Goal: Information Seeking & Learning: Check status

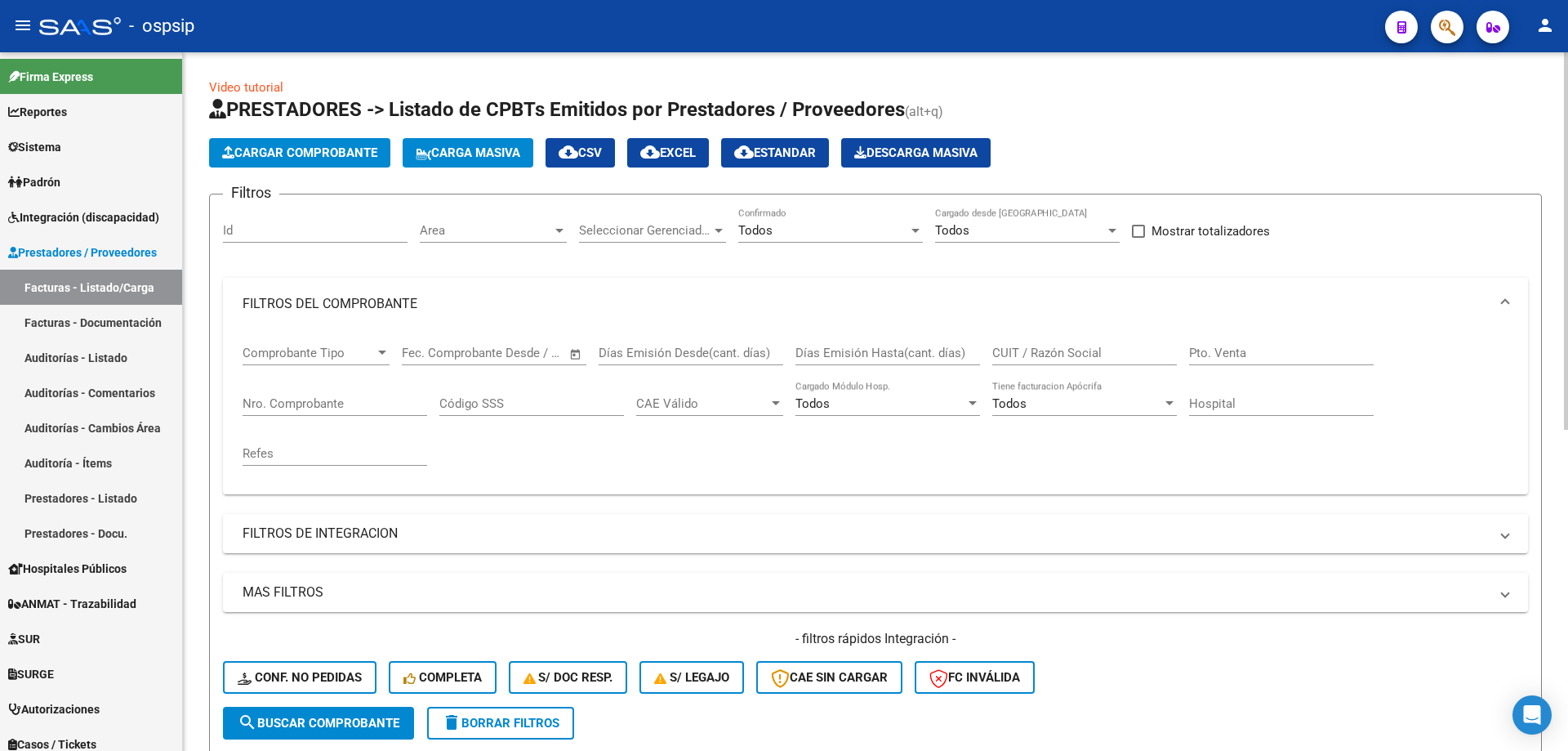
click at [371, 408] on input "Nro. Comprobante" at bounding box center [335, 404] width 184 height 14
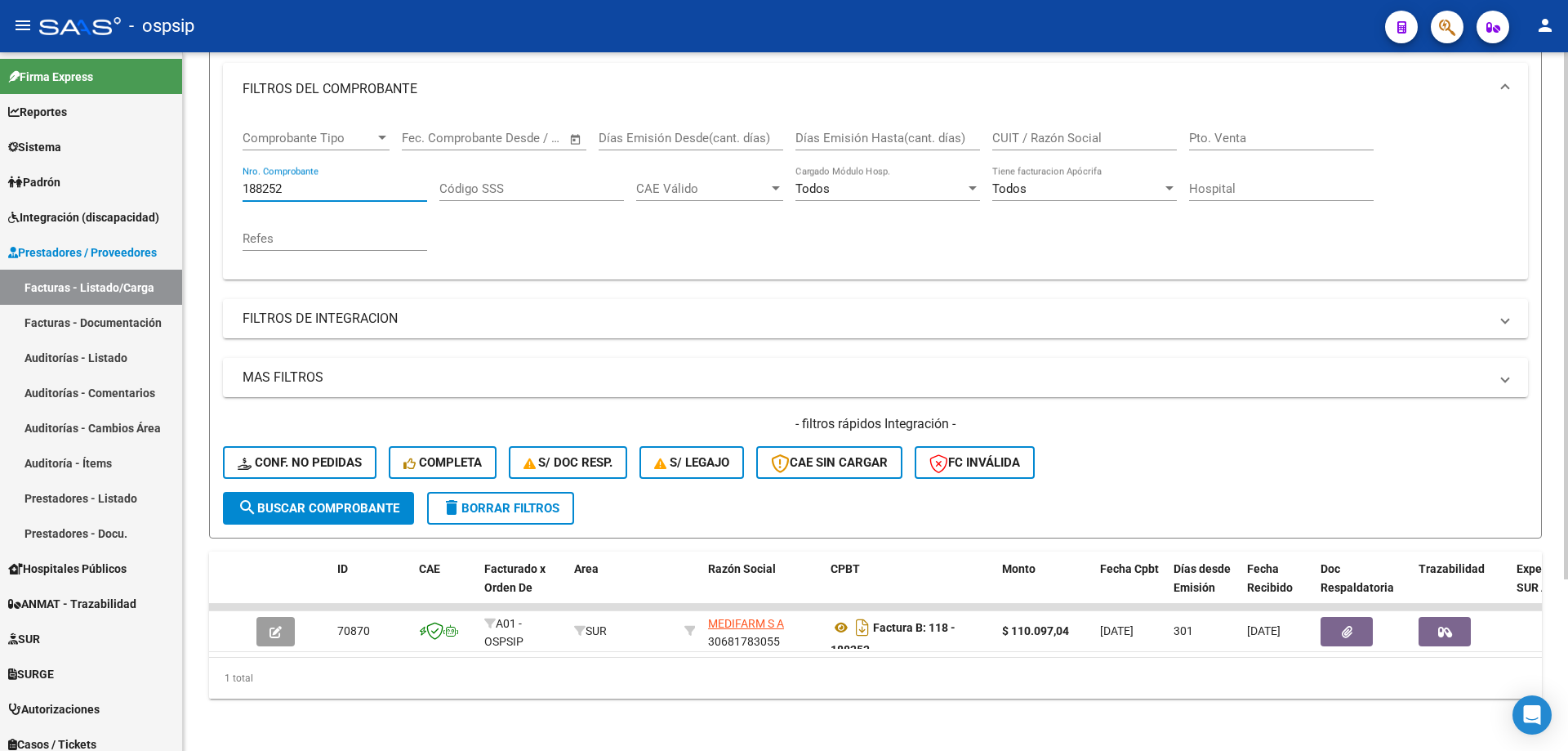
scroll to position [227, 0]
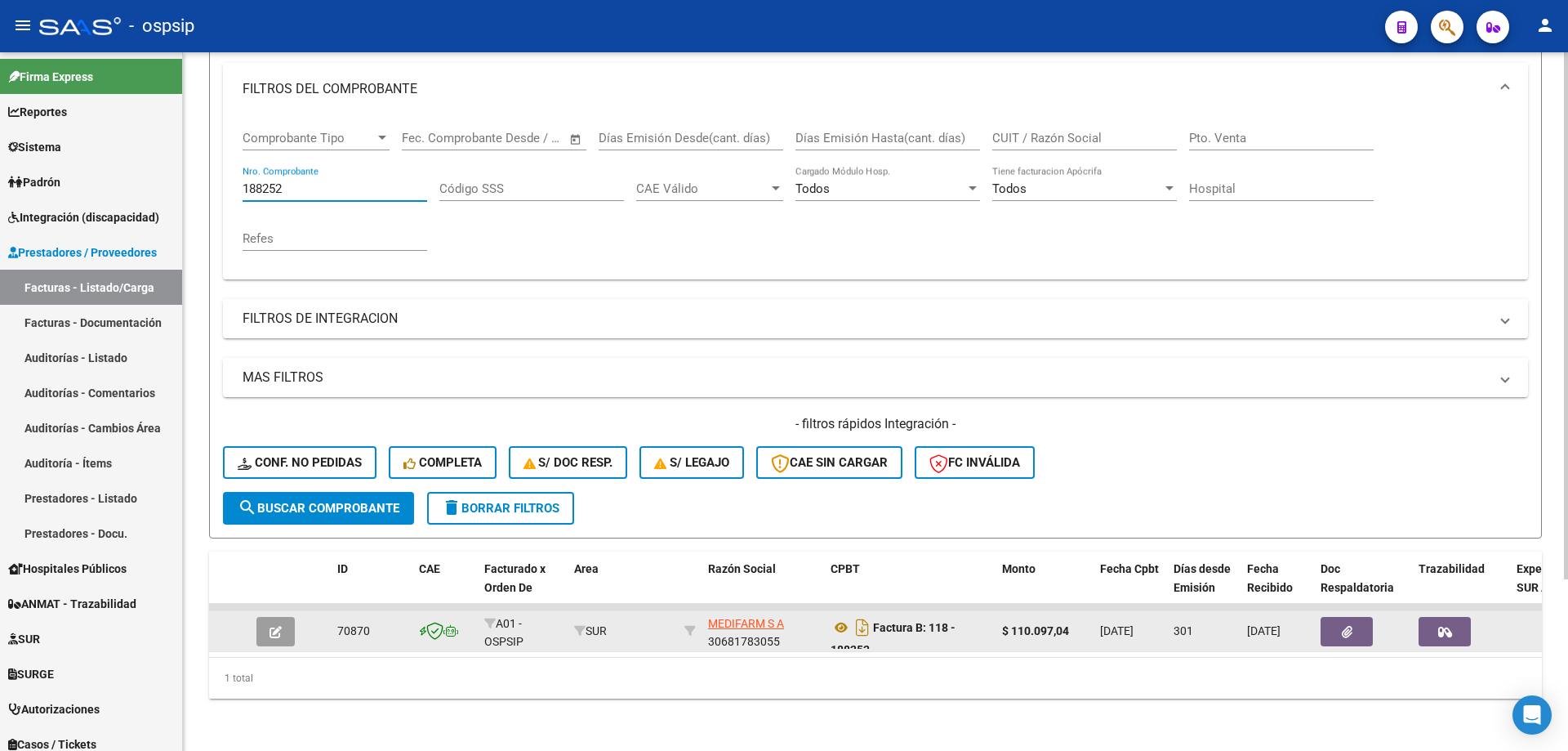
type input "188252"
click at [277, 632] on button "button" at bounding box center [275, 632] width 39 height 30
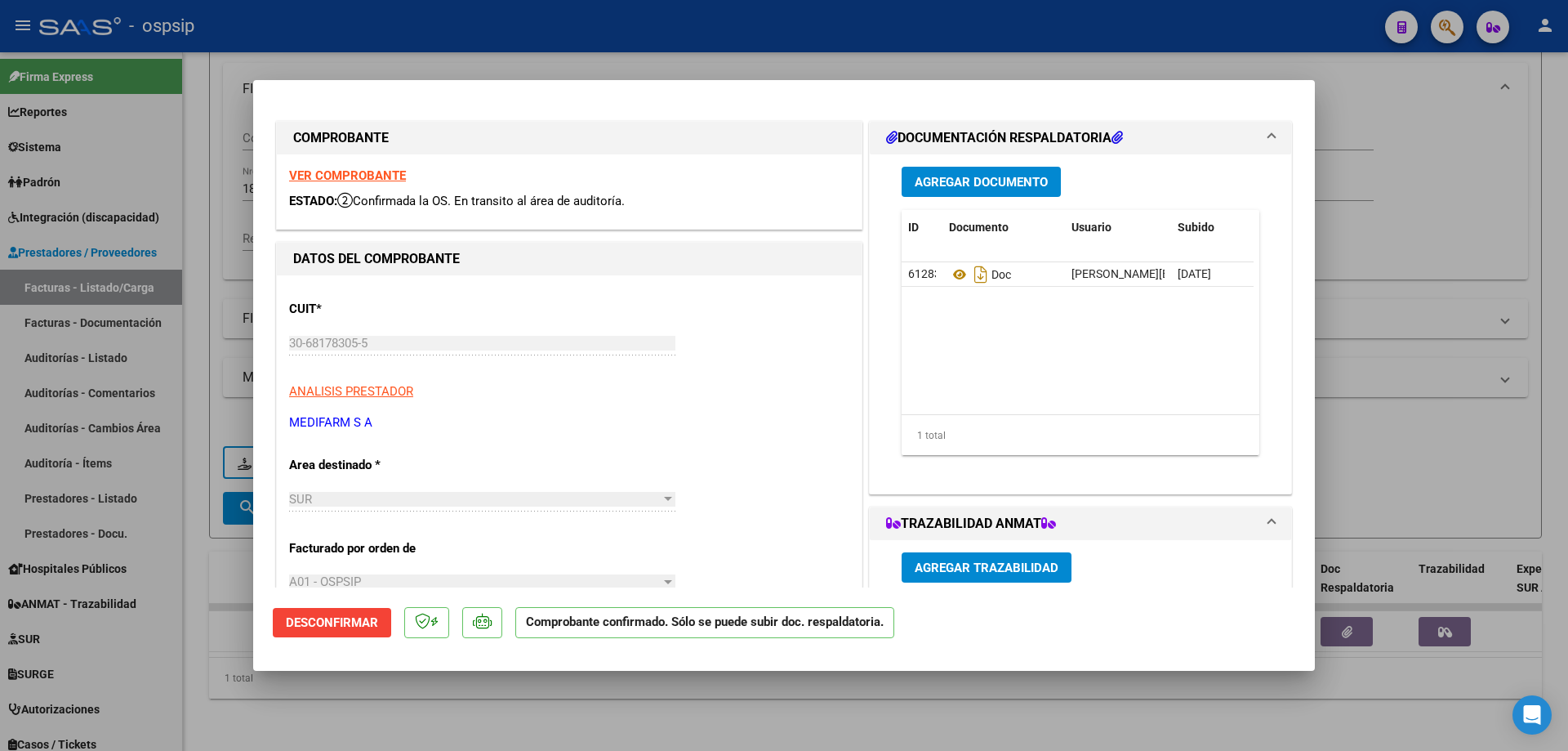
click at [327, 179] on strong "VER COMPROBANTE" at bounding box center [347, 175] width 117 height 14
click at [1257, 51] on div at bounding box center [784, 375] width 1568 height 751
type input "$ 0,00"
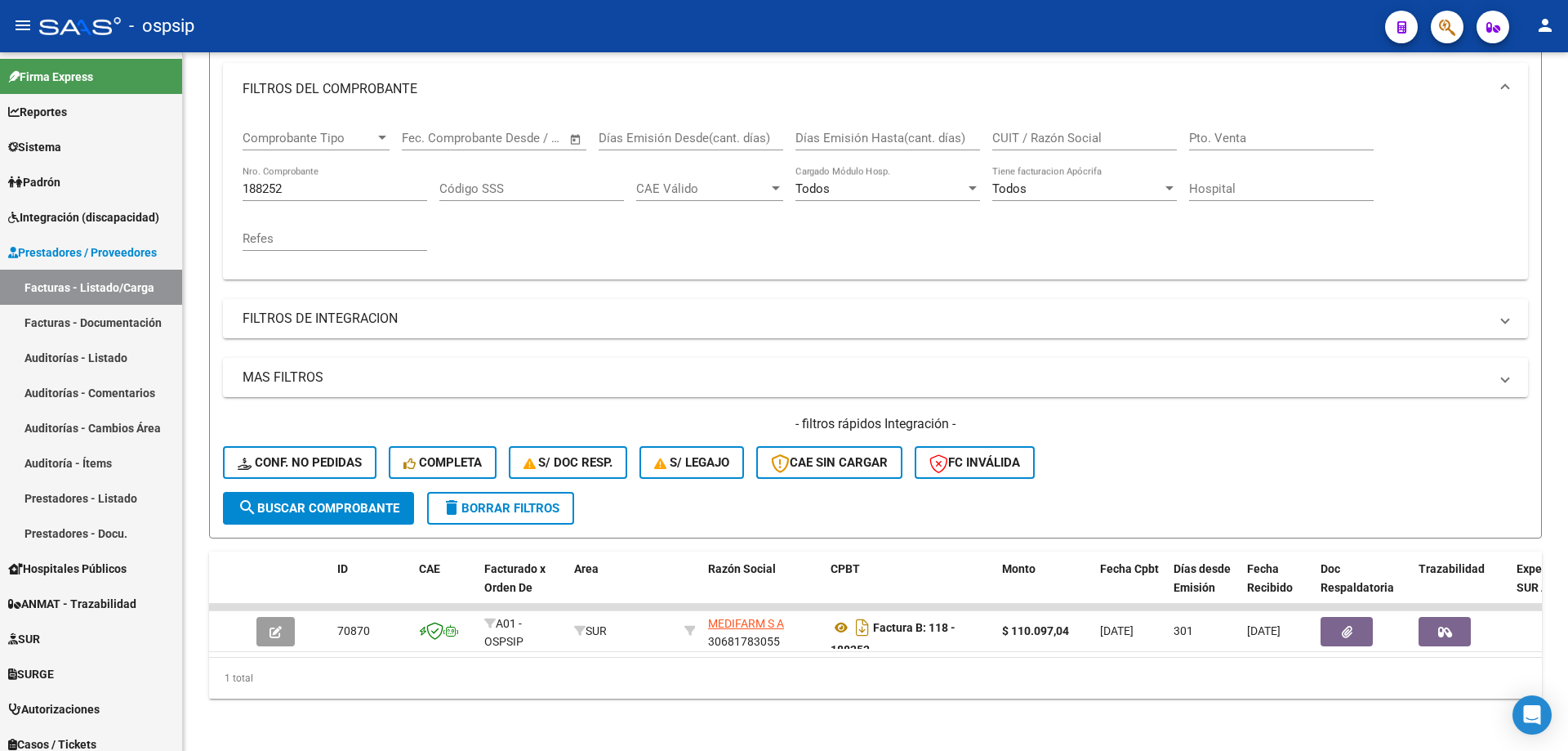
click at [1455, 29] on icon "button" at bounding box center [1448, 27] width 16 height 19
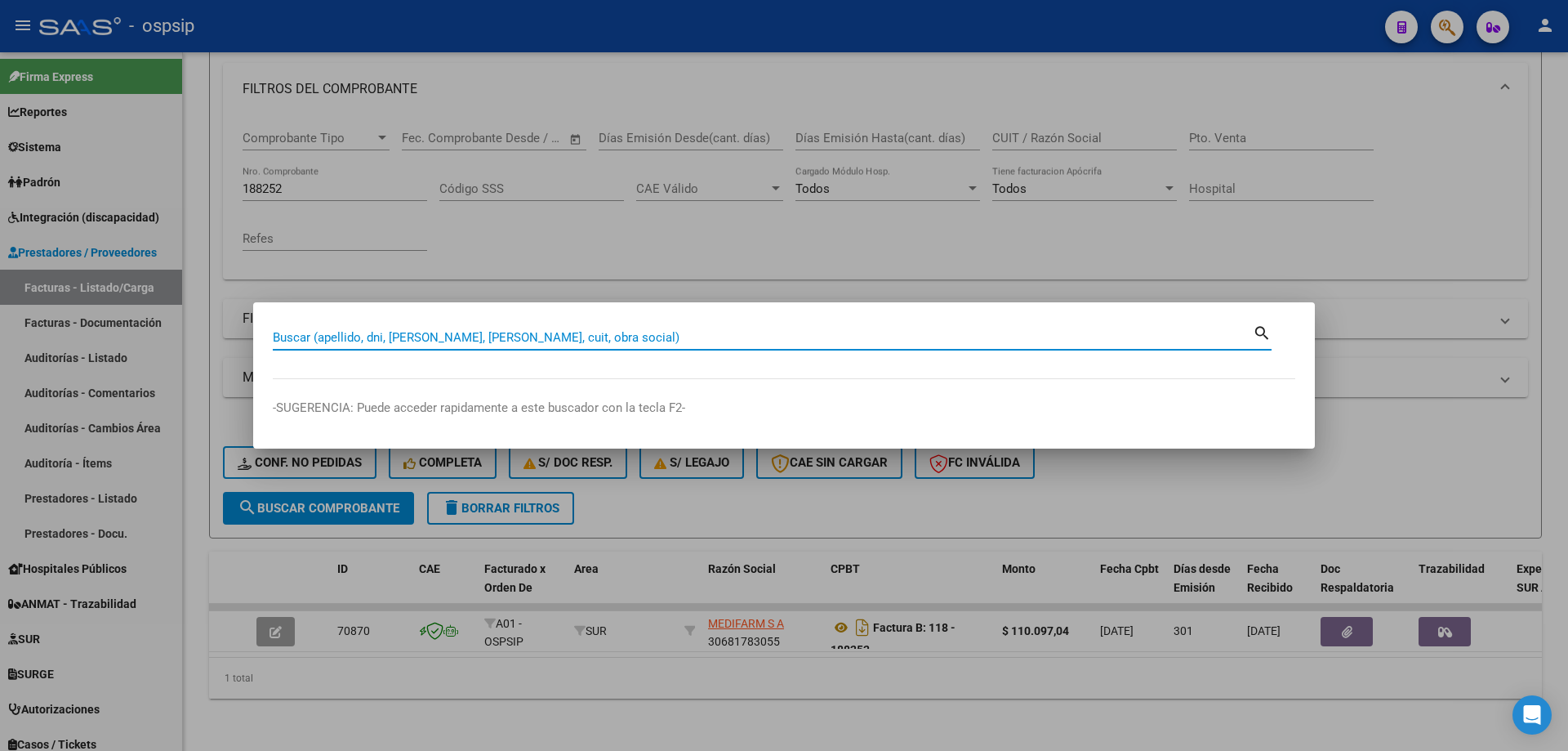
click at [496, 349] on div "Buscar (apellido, dni, [PERSON_NAME], [PERSON_NAME], cuit, obra social)" at bounding box center [762, 337] width 980 height 24
click at [497, 334] on input "Buscar (apellido, dni, [PERSON_NAME], [PERSON_NAME], cuit, obra social)" at bounding box center [762, 337] width 980 height 14
paste input "20292468505"
type input "20292468505"
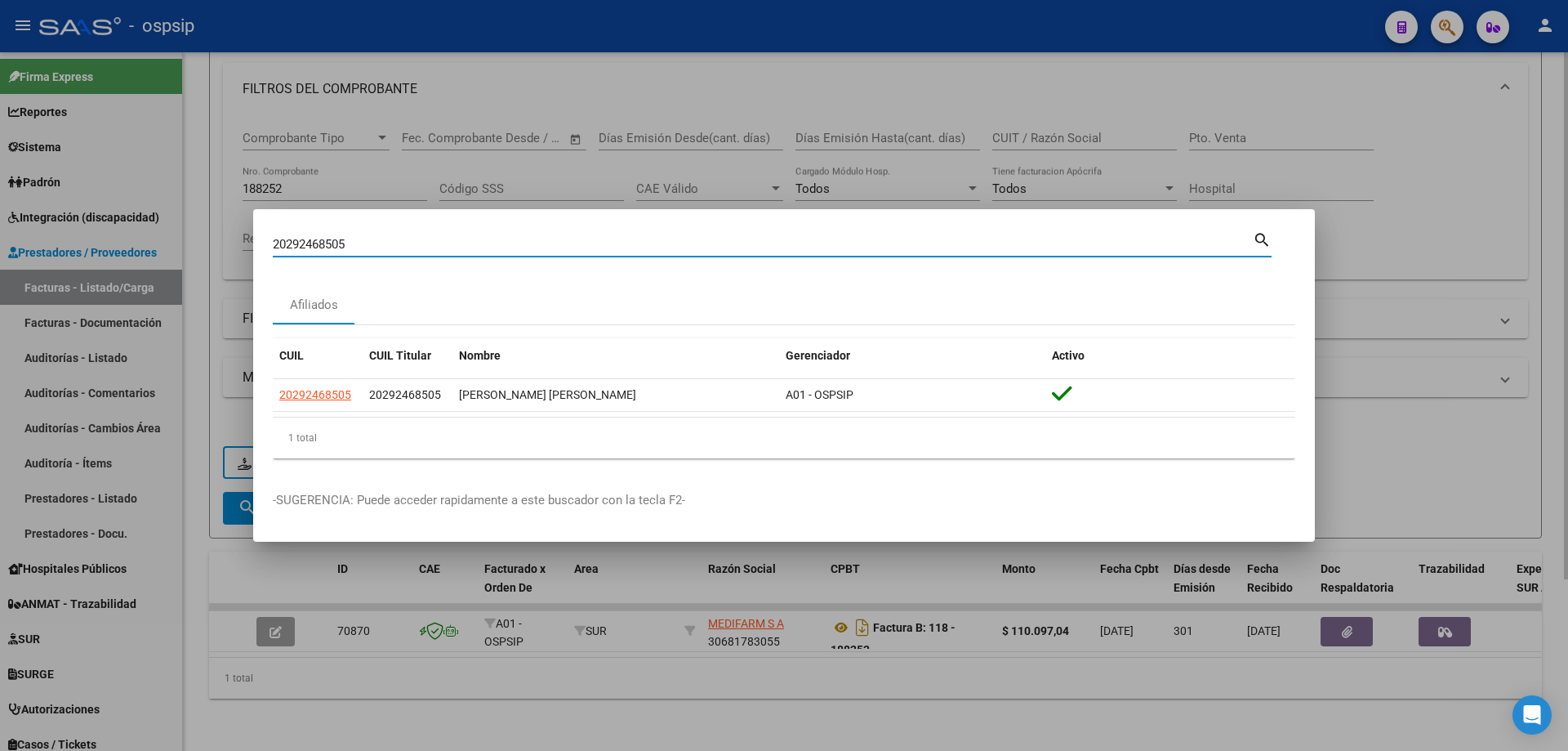
click at [578, 54] on div at bounding box center [784, 375] width 1568 height 751
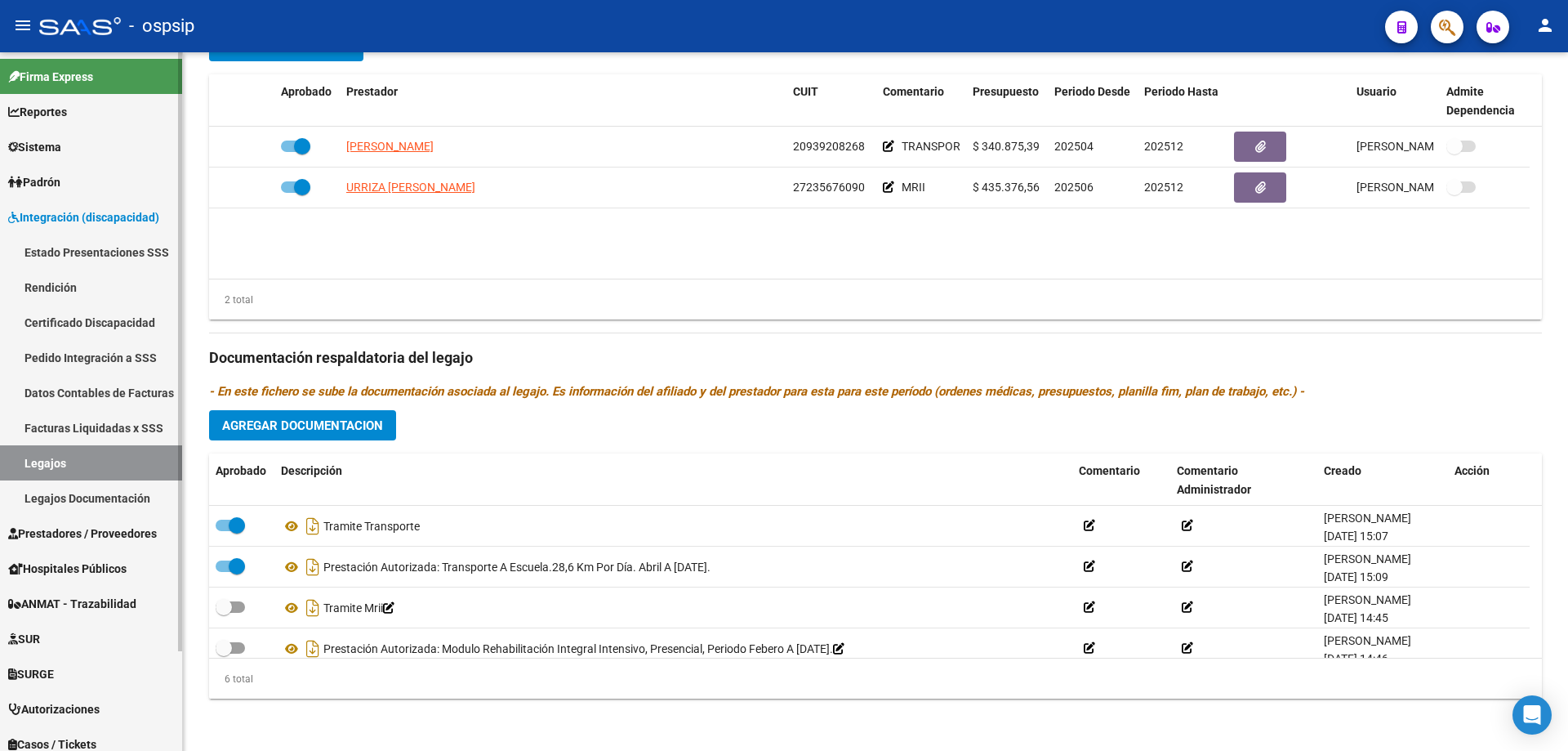
scroll to position [16, 0]
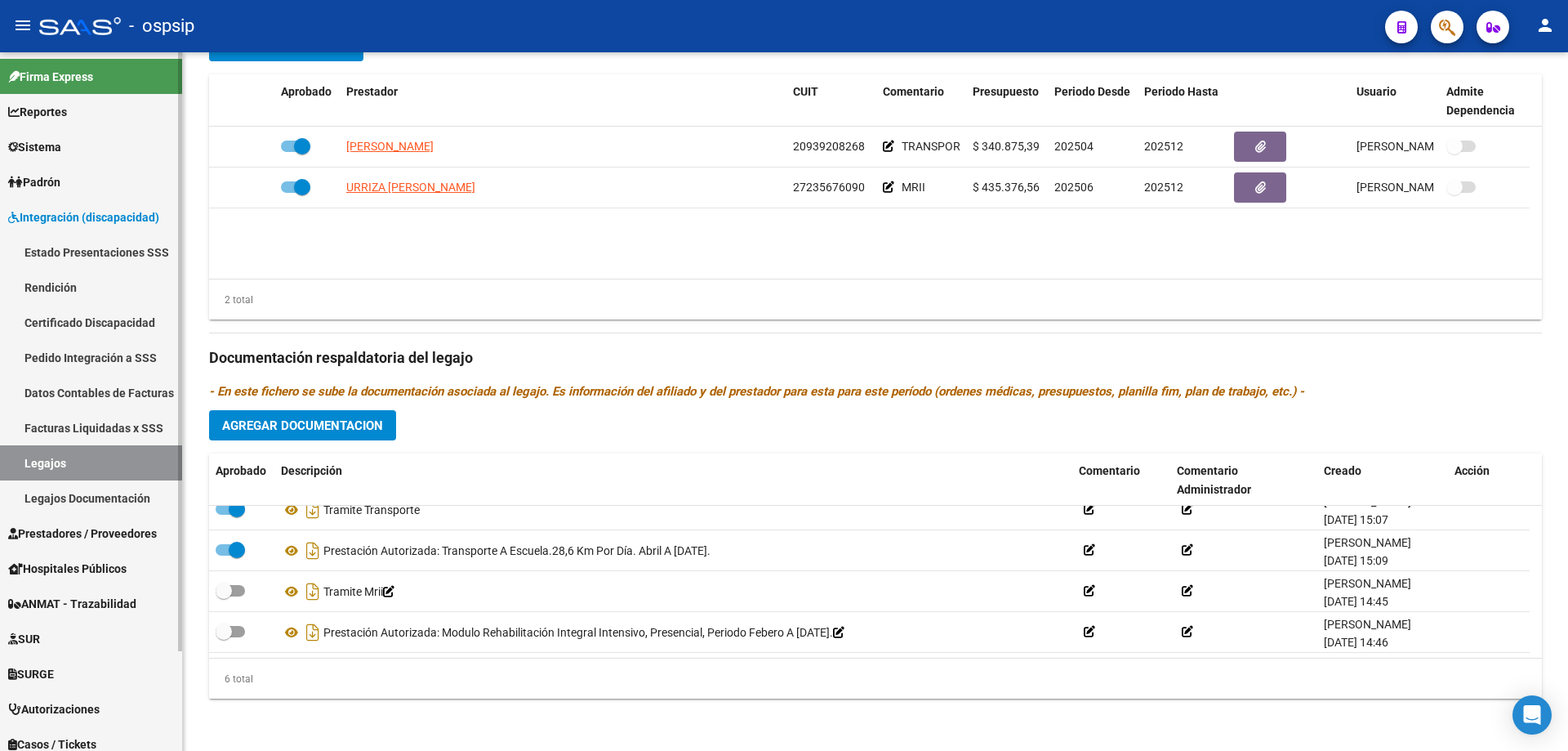
click at [89, 711] on span "Autorizaciones" at bounding box center [53, 709] width 91 height 18
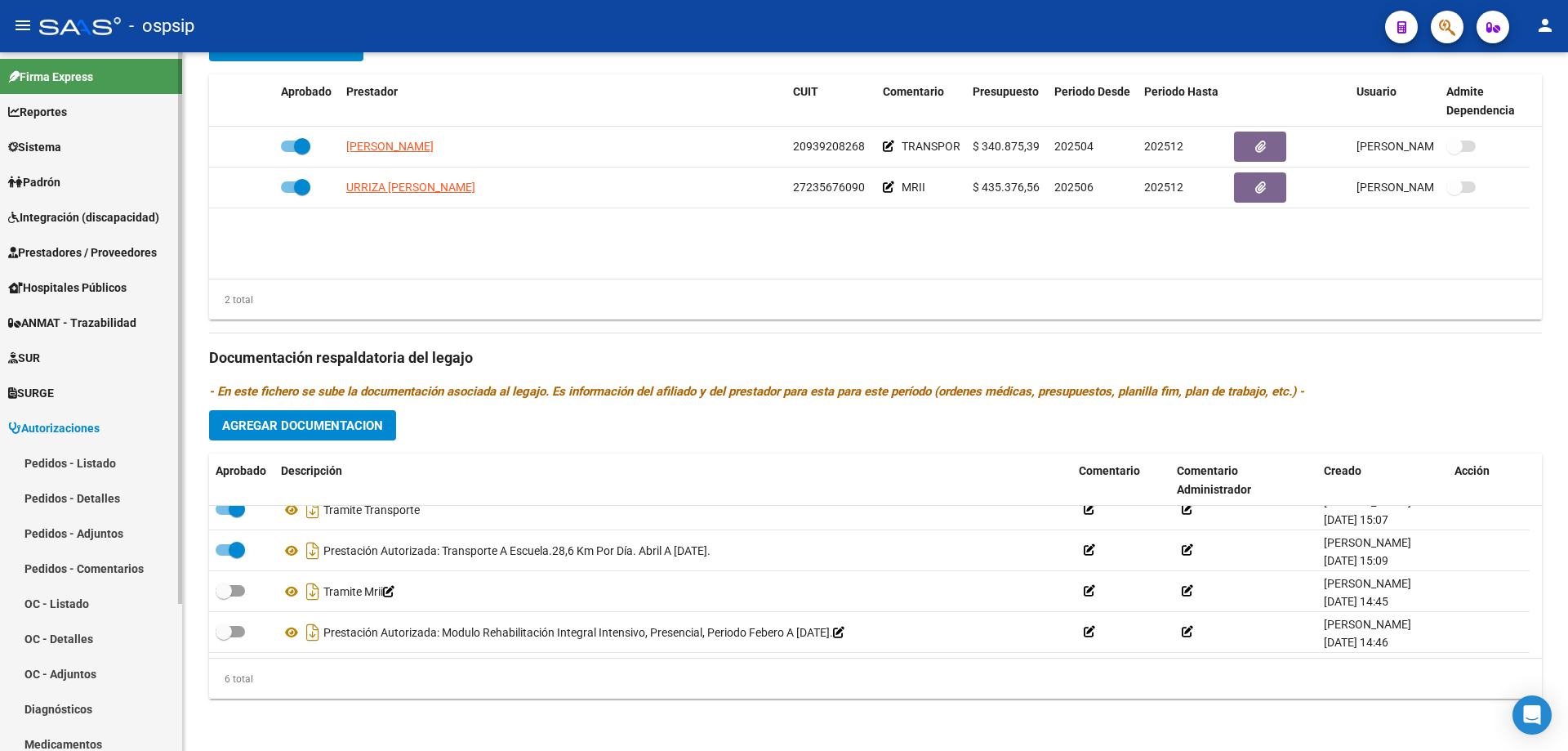
click at [64, 453] on link "Pedidos - Listado" at bounding box center [91, 463] width 182 height 35
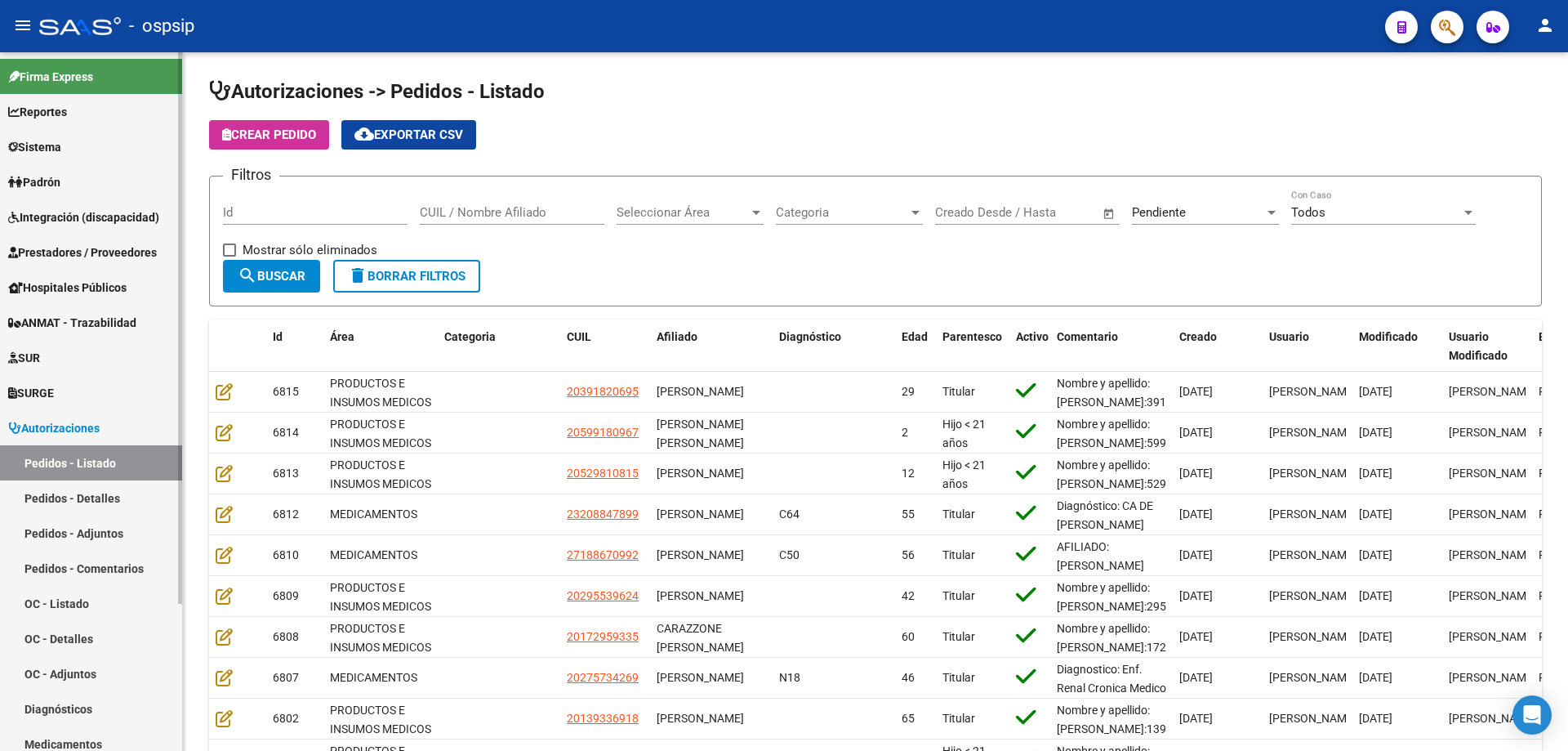
click at [75, 322] on span "ANMAT - Trazabilidad" at bounding box center [72, 323] width 128 height 18
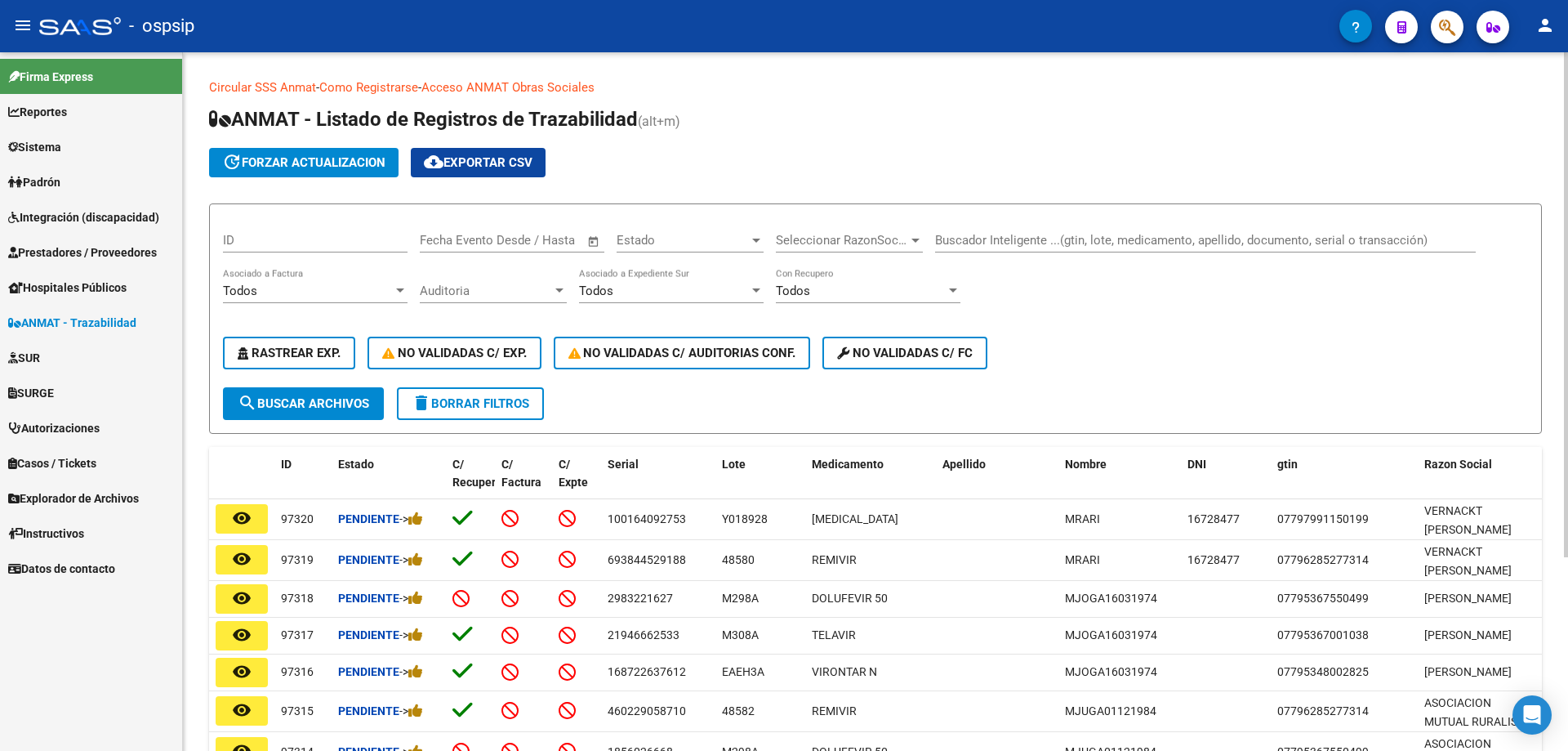
click at [959, 234] on input "Buscador Inteligente ...(gtin, lote, medicamento, apellido, documento, serial o…" at bounding box center [1206, 240] width 541 height 14
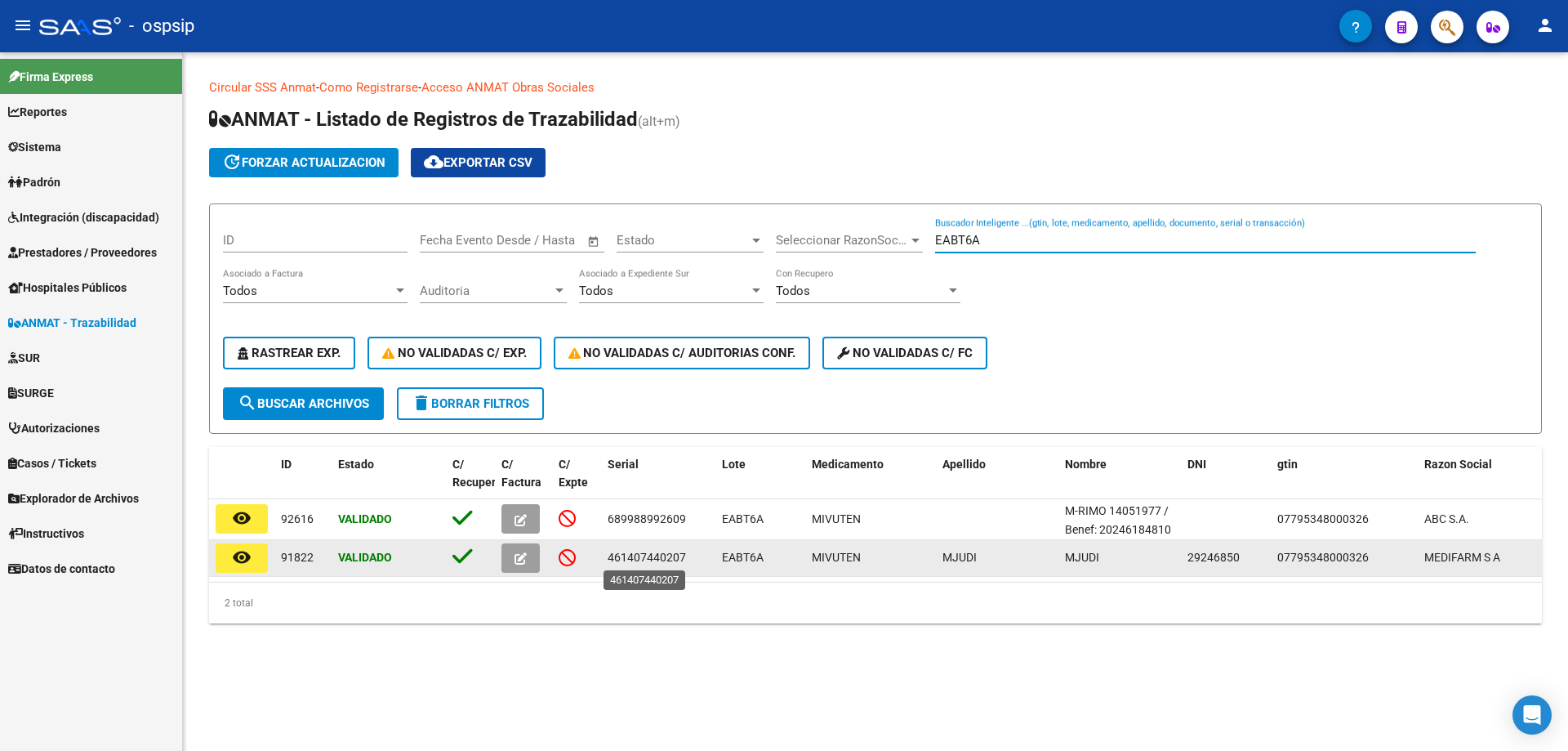
type input "EABT6A"
click at [666, 562] on span "461407440207" at bounding box center [647, 558] width 79 height 13
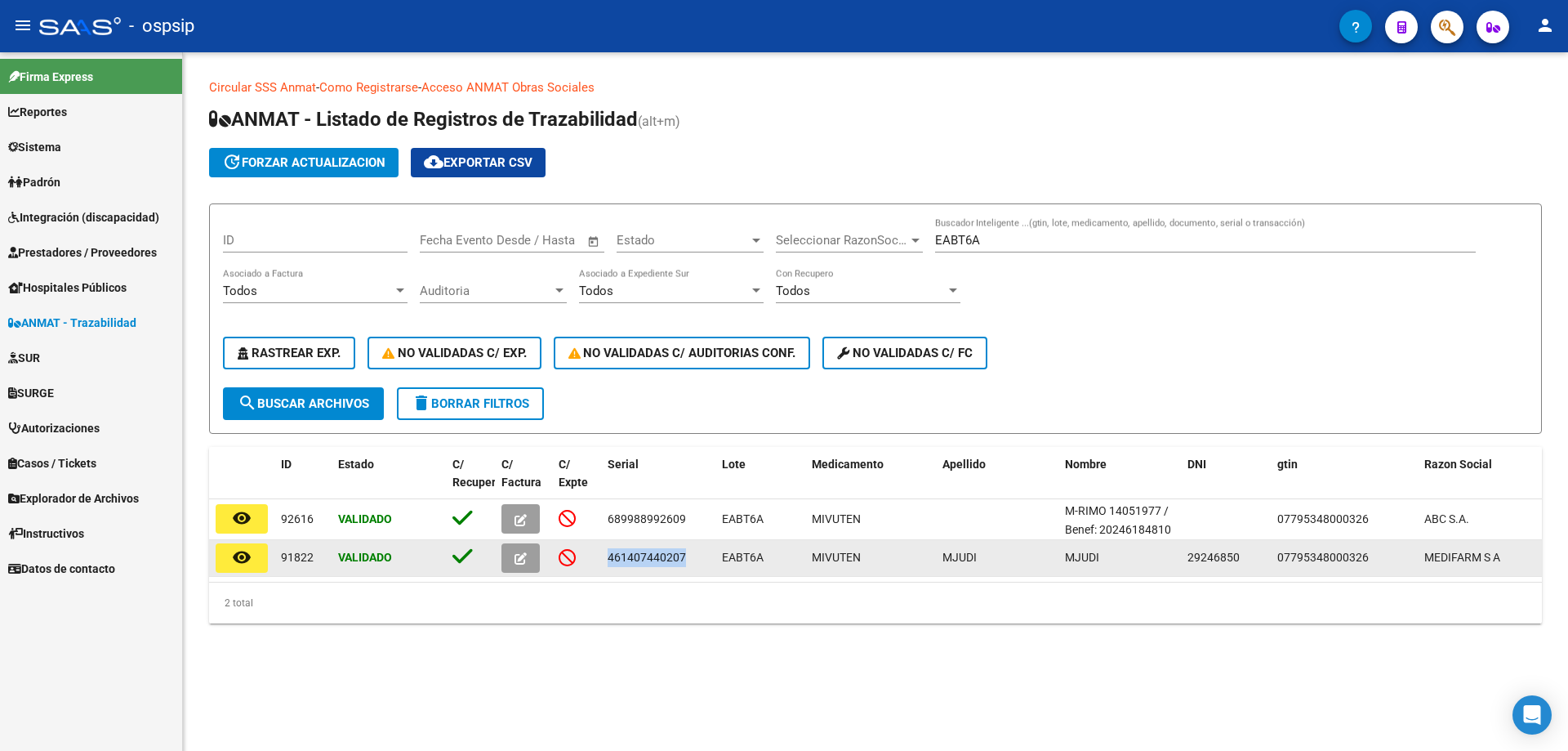
copy span "461407440207"
